Goal: Task Accomplishment & Management: Manage account settings

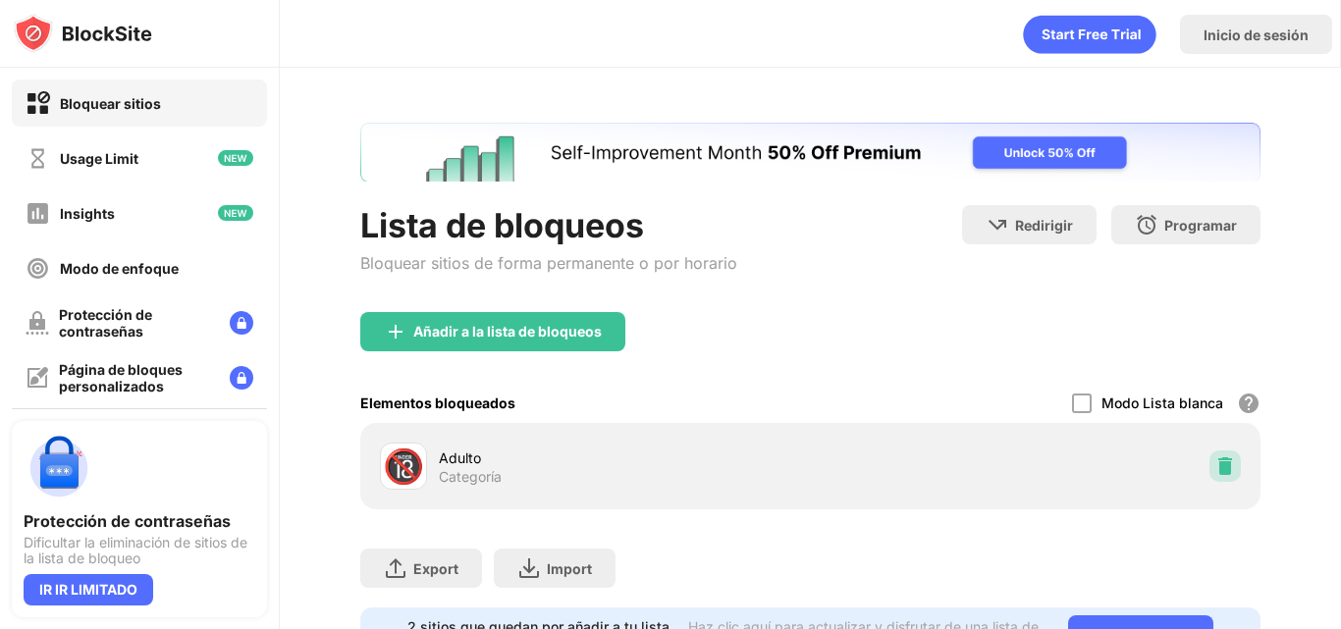
click at [1216, 460] on img at bounding box center [1226, 467] width 20 height 20
